Goal: Check status

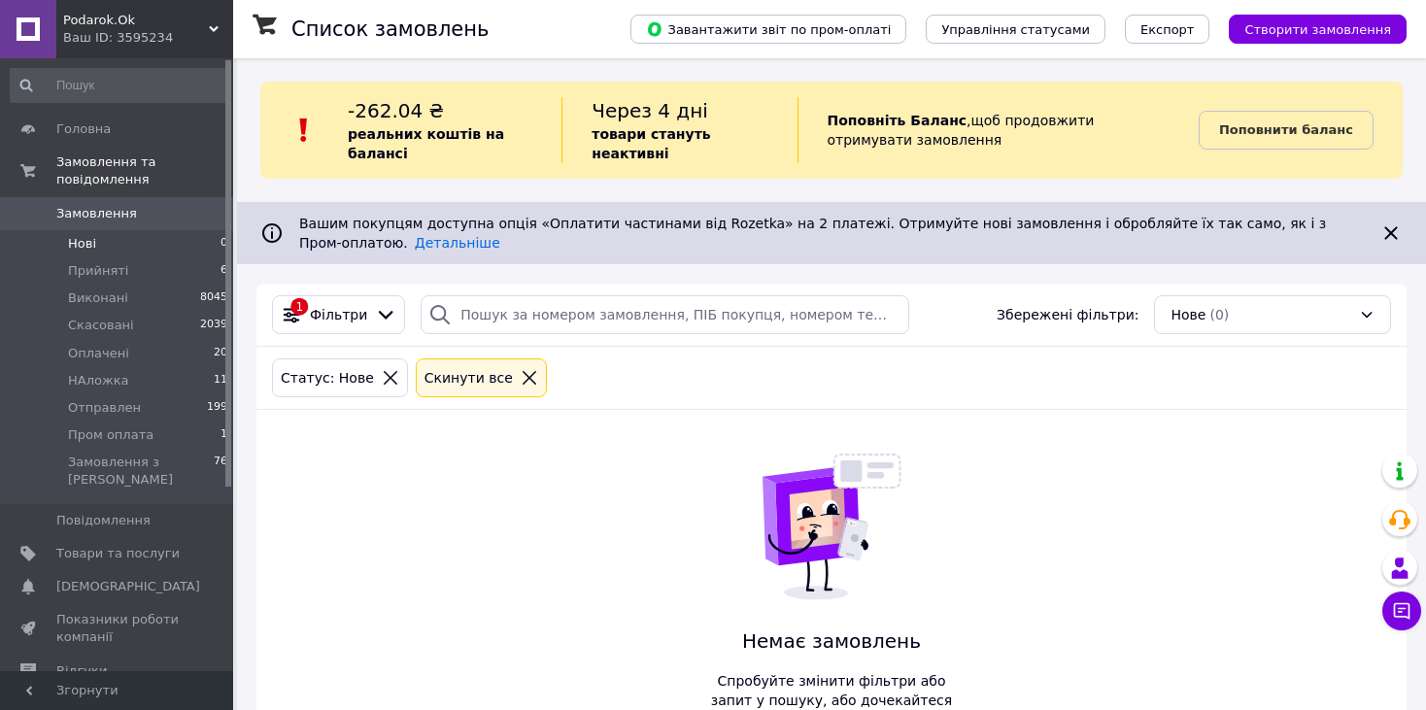
click at [382, 369] on icon at bounding box center [390, 377] width 17 height 17
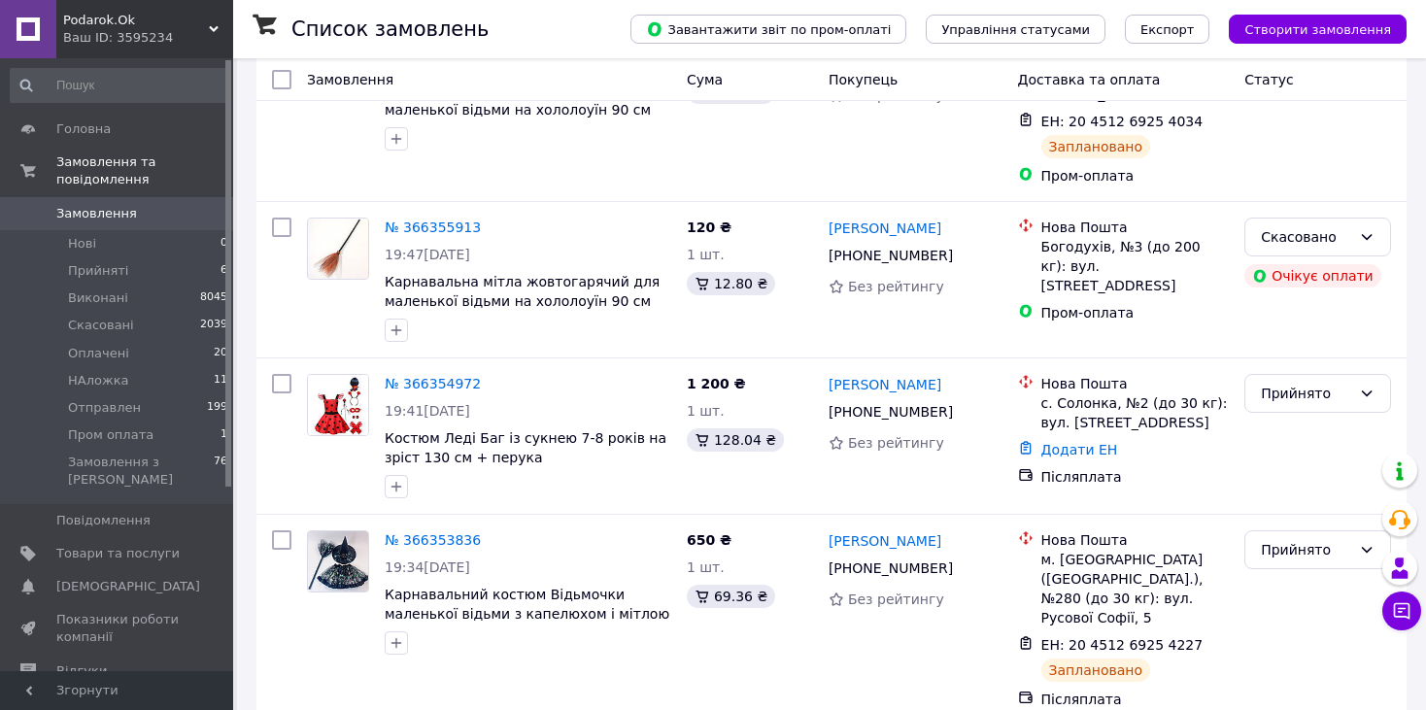
scroll to position [680, 0]
click at [423, 375] on link "№ 366354972" at bounding box center [433, 383] width 96 height 16
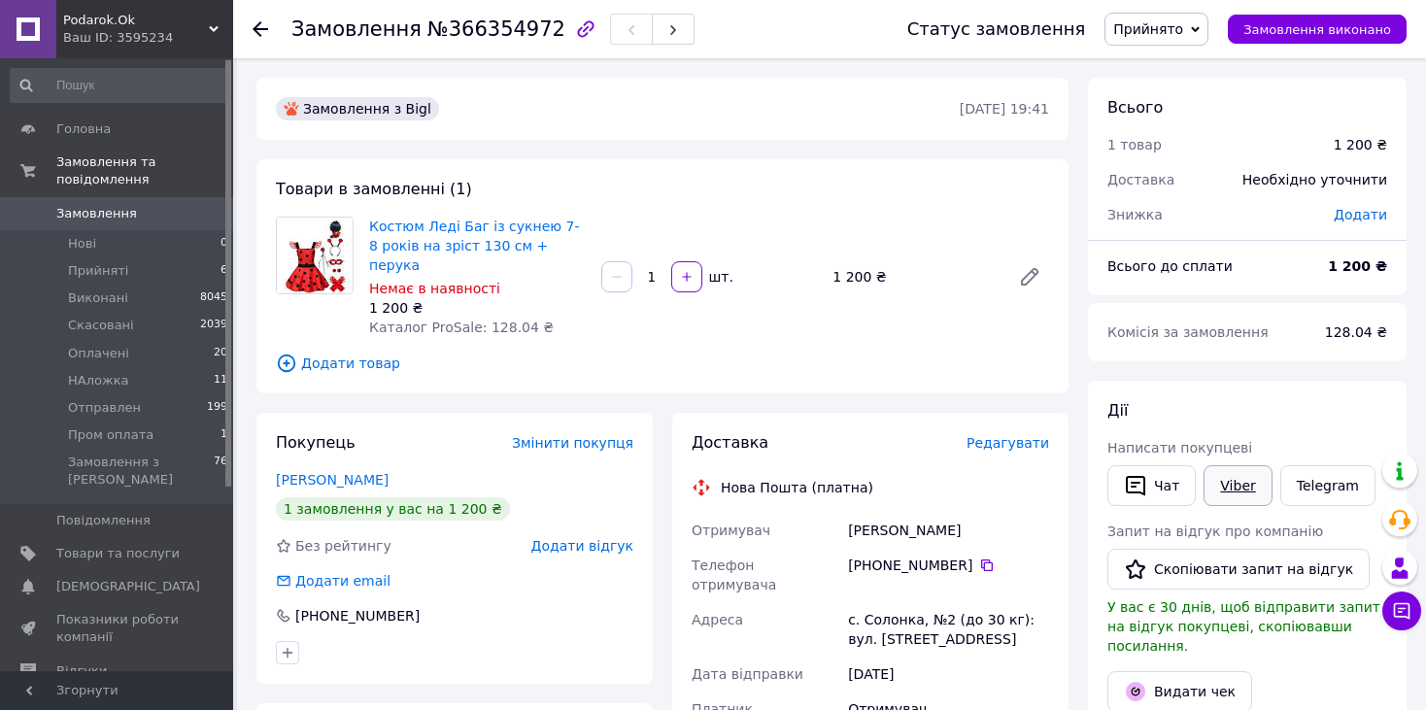
click at [1242, 492] on link "Viber" at bounding box center [1237, 485] width 68 height 41
click at [247, 270] on div "Замовлення з Bigl 12.10.2025 • 19:41 Товари в замовленні (1) Костюм Леді Баг із…" at bounding box center [662, 716] width 831 height 1277
